Goal: Navigation & Orientation: Find specific page/section

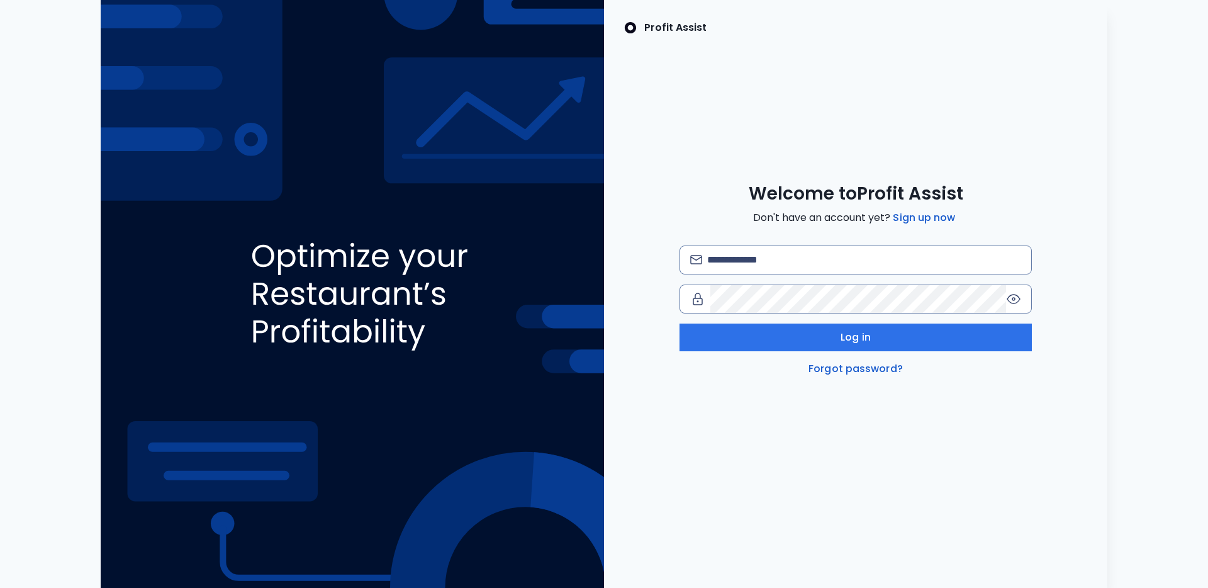
click at [786, 243] on div "Welcome to Profit Assist Don't have an account yet? Sign up now Log in Forgot p…" at bounding box center [855, 279] width 503 height 194
click at [785, 257] on input "email" at bounding box center [864, 260] width 314 height 28
click at [0, 587] on com-1password-button at bounding box center [0, 588] width 0 height 0
type input "**********"
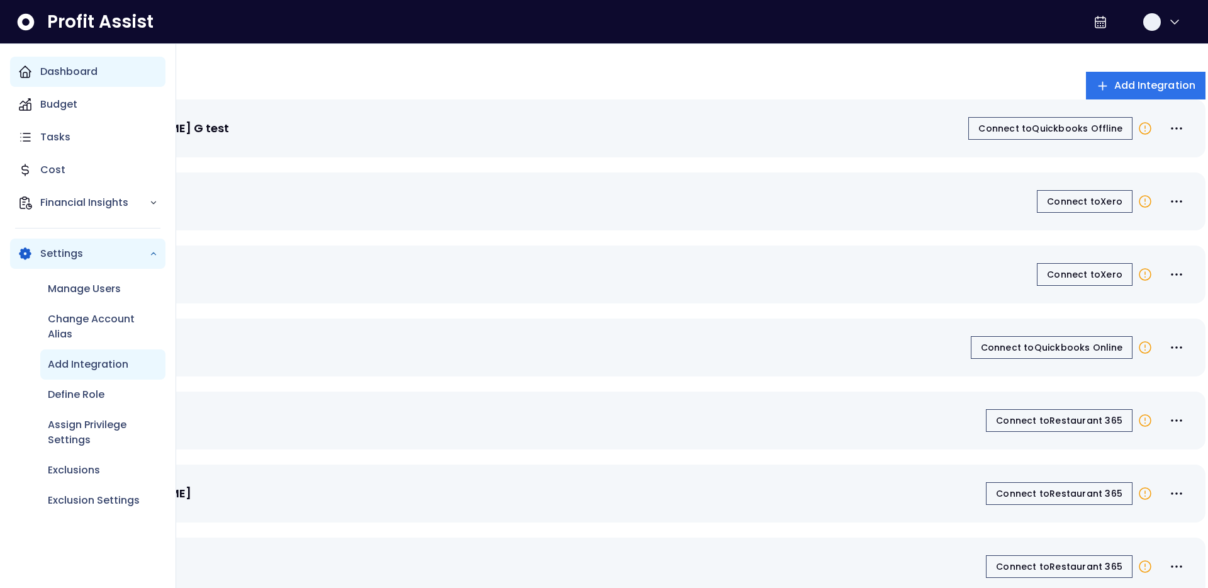
click at [27, 69] on icon "Main navigation" at bounding box center [25, 71] width 15 height 15
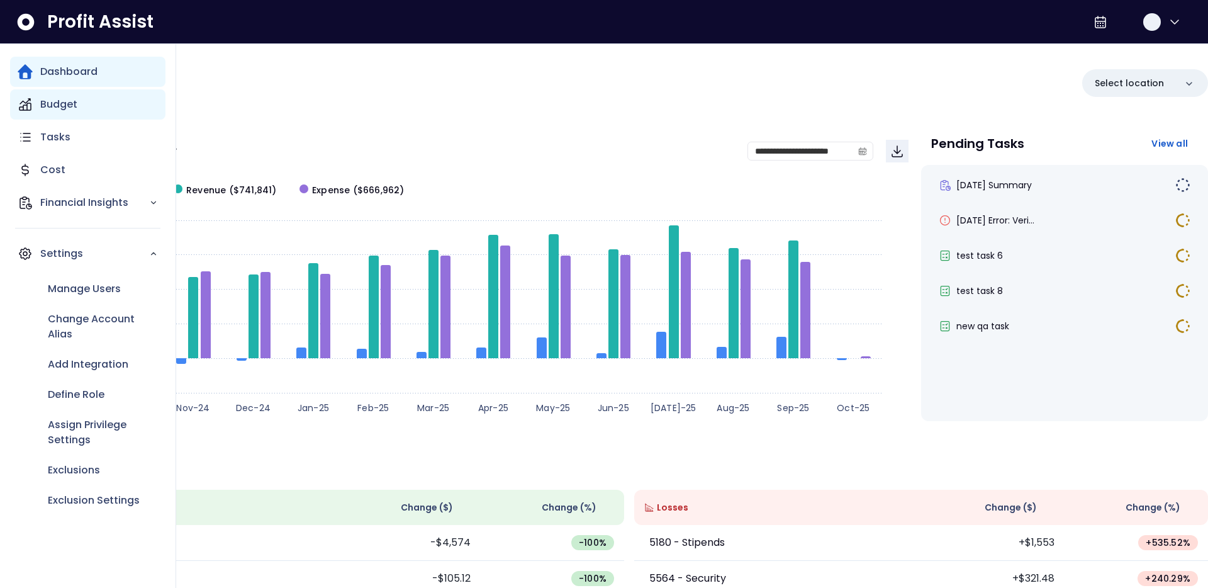
click at [58, 108] on p "Budget" at bounding box center [58, 104] width 37 height 15
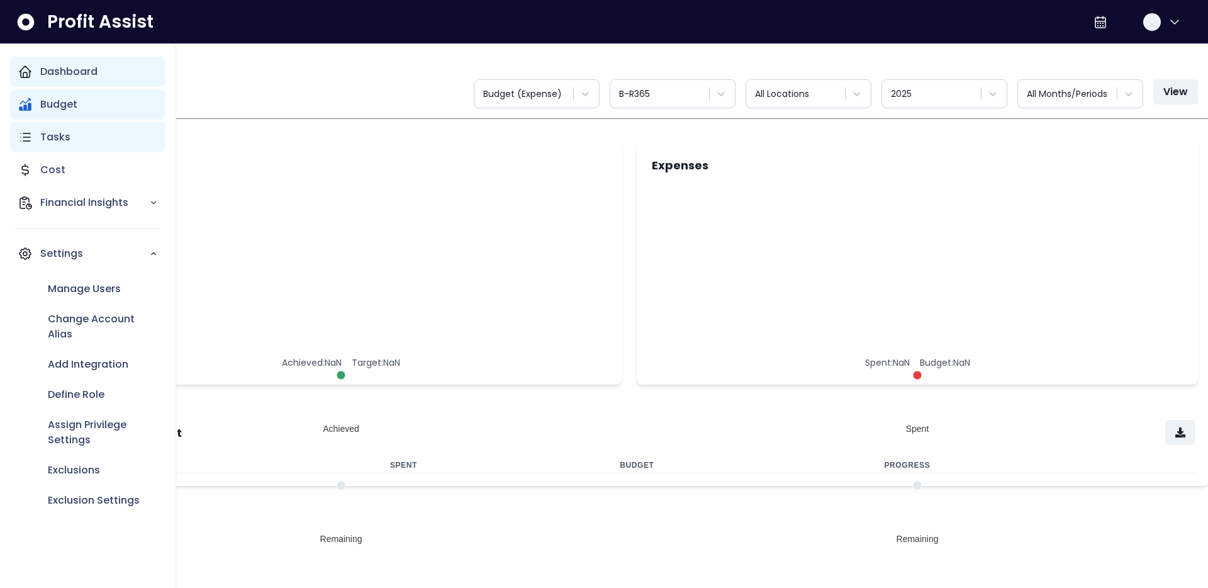
click at [62, 140] on p "Tasks" at bounding box center [55, 137] width 30 height 15
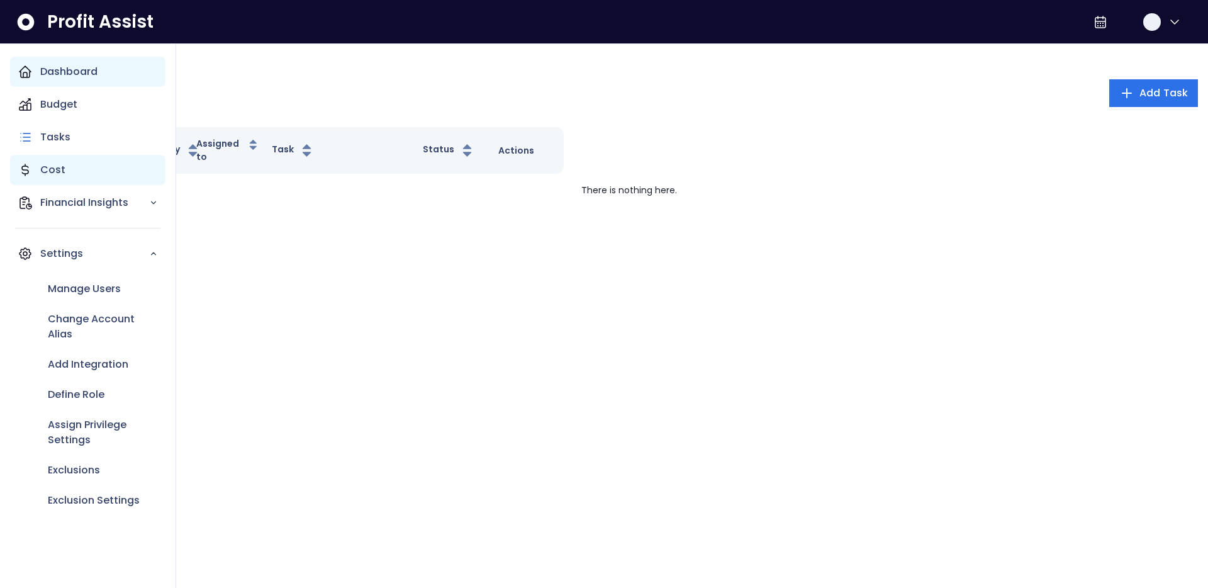
click at [52, 160] on div "Cost" at bounding box center [87, 170] width 155 height 30
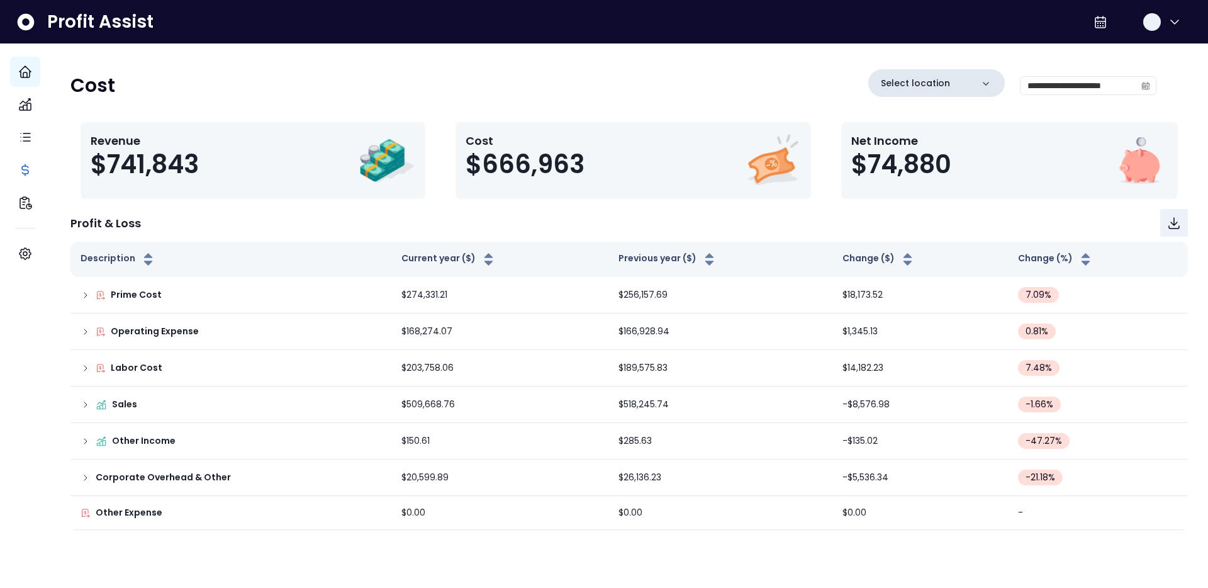
click at [919, 78] on p "Select location" at bounding box center [915, 83] width 69 height 13
click at [347, 54] on div "**********" at bounding box center [629, 287] width 1158 height 486
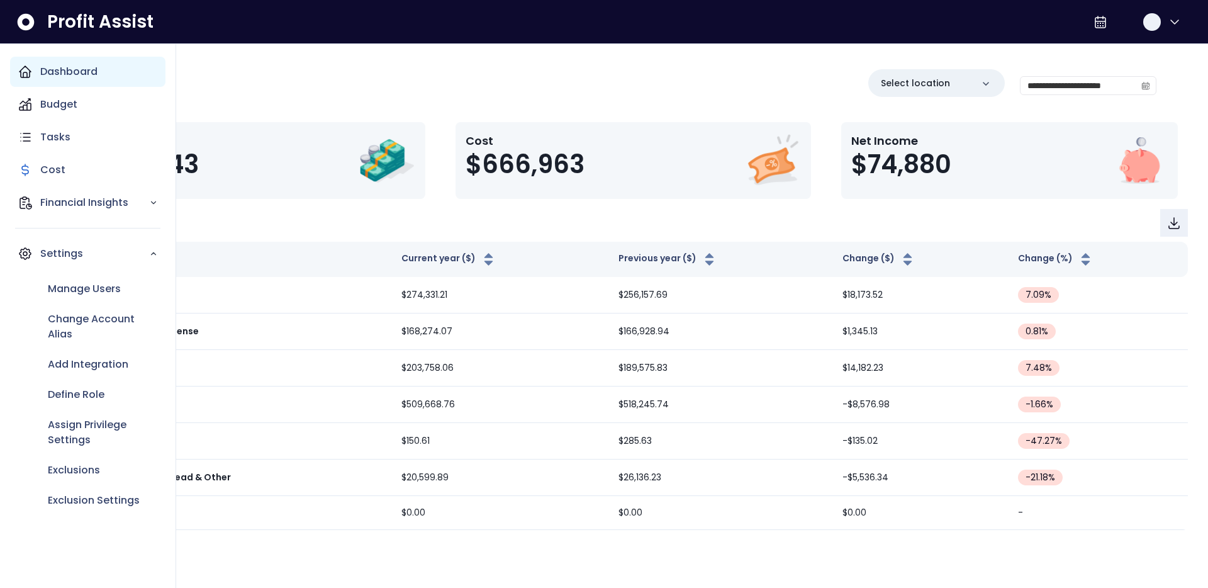
click at [26, 74] on icon "Main navigation" at bounding box center [25, 71] width 11 height 11
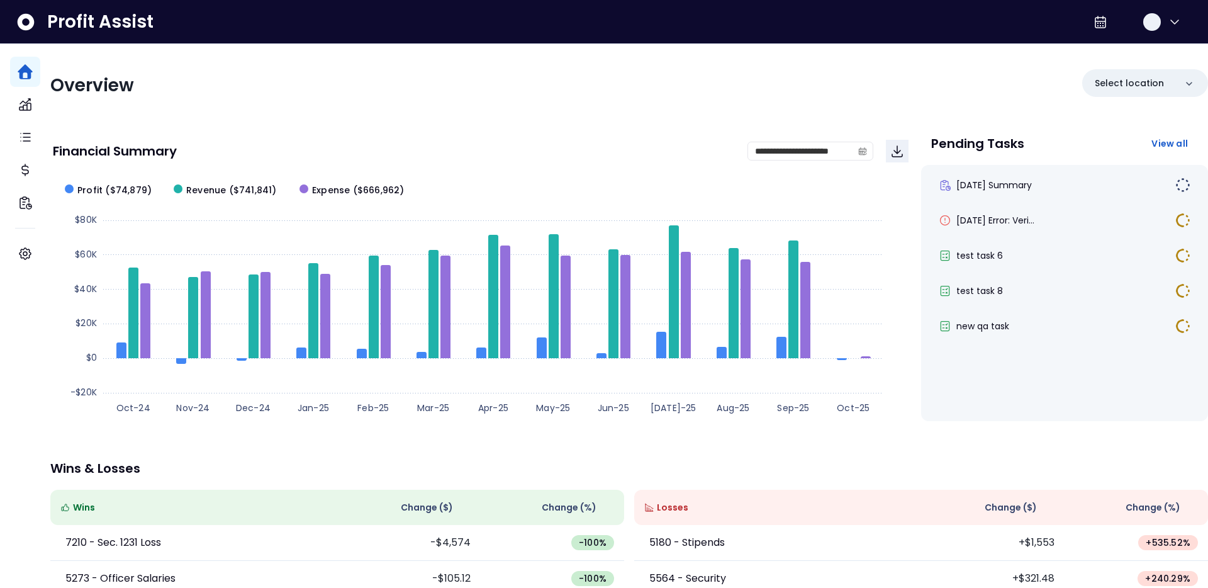
click at [458, 103] on div "**********" at bounding box center [629, 410] width 1158 height 733
click at [1123, 80] on p "Select location" at bounding box center [1129, 83] width 69 height 13
click at [937, 84] on div "Overview Select location No locations found" at bounding box center [629, 85] width 1158 height 33
click at [1137, 77] on p "Select location" at bounding box center [1129, 83] width 69 height 13
click at [1143, 87] on p "Select location" at bounding box center [1129, 83] width 69 height 13
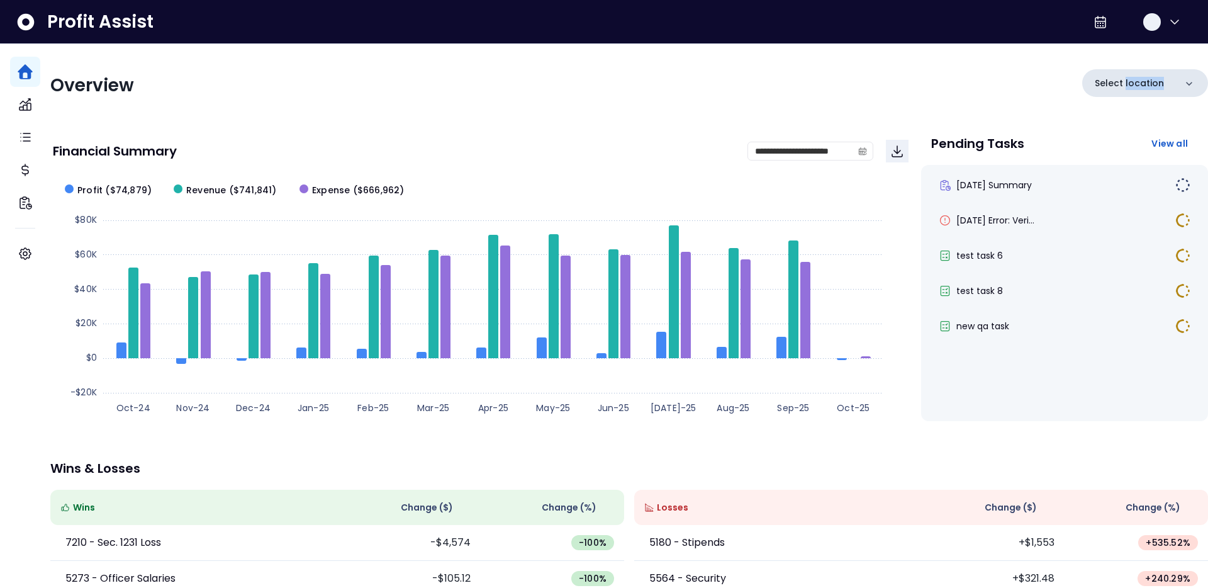
click at [1143, 87] on p "Select location" at bounding box center [1129, 83] width 69 height 13
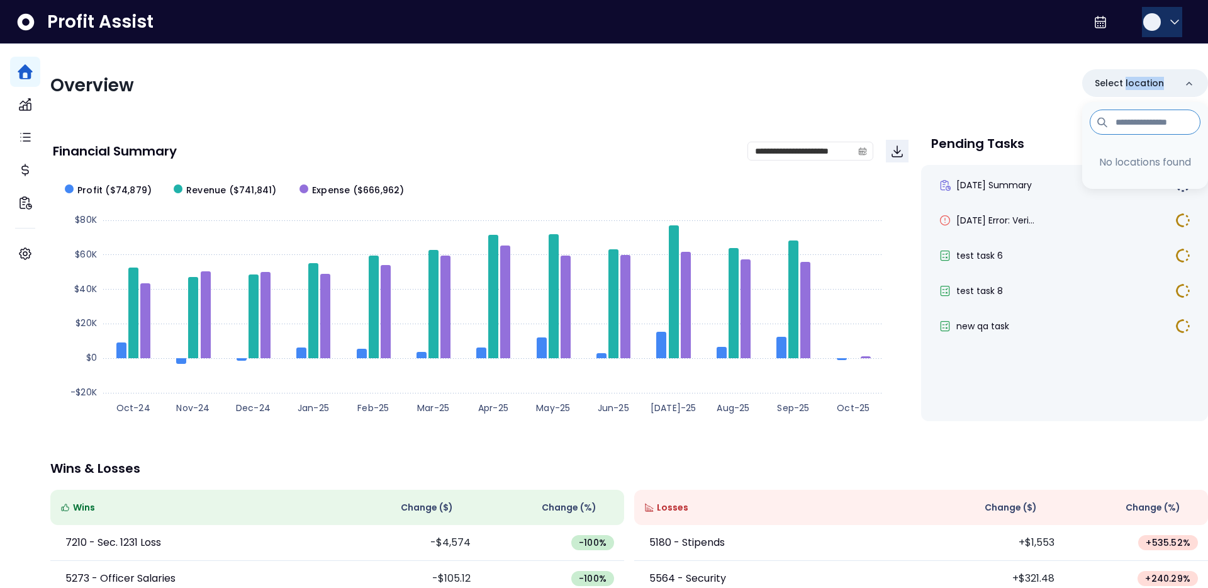
click at [1173, 20] on icon "button" at bounding box center [1175, 22] width 8 height 4
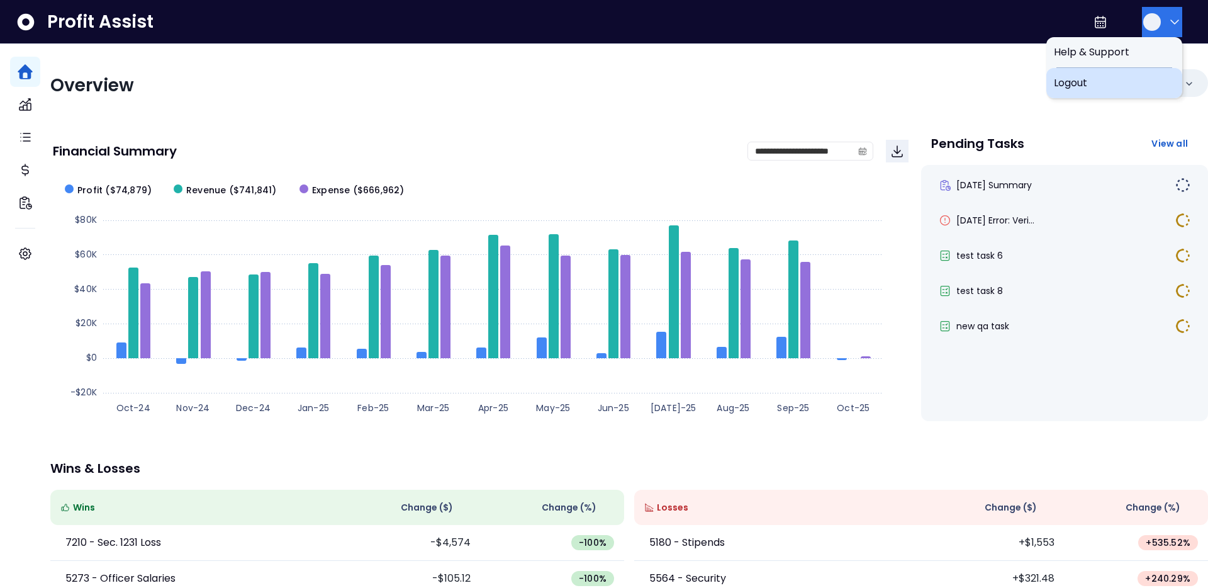
click at [1117, 74] on div "Logout" at bounding box center [1115, 83] width 136 height 30
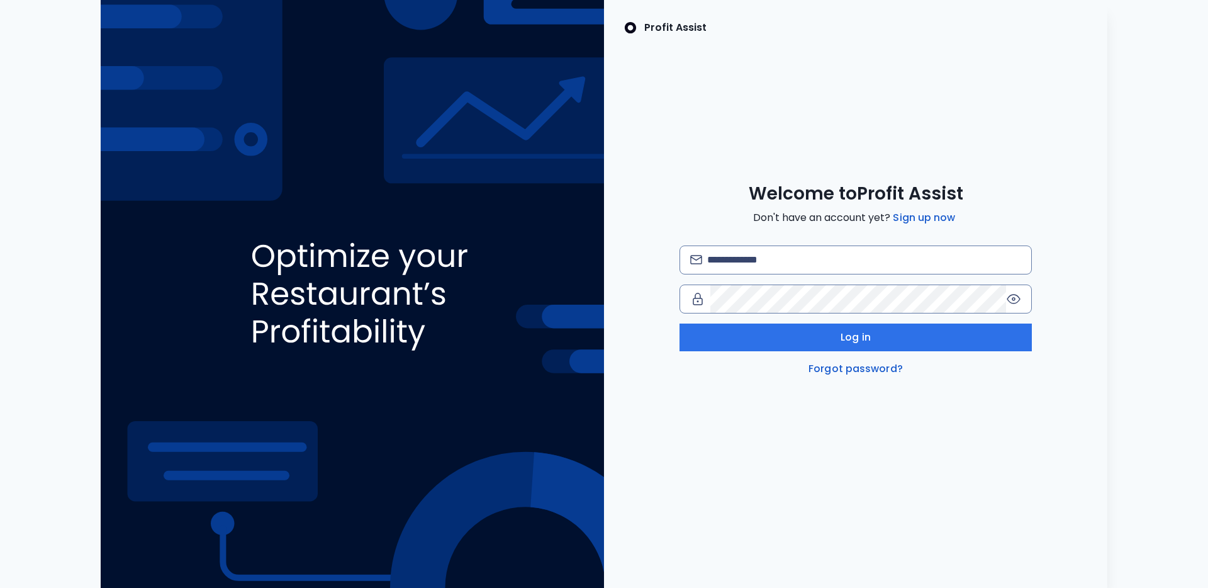
click at [773, 81] on div "Profit Assist Welcome to Profit Assist Don't have an account yet? Sign up now L…" at bounding box center [855, 294] width 503 height 588
click at [441, 422] on img at bounding box center [352, 294] width 503 height 588
click at [928, 89] on div "Profit Assist Welcome to Profit Assist Don't have an account yet? Sign up now L…" at bounding box center [855, 294] width 503 height 588
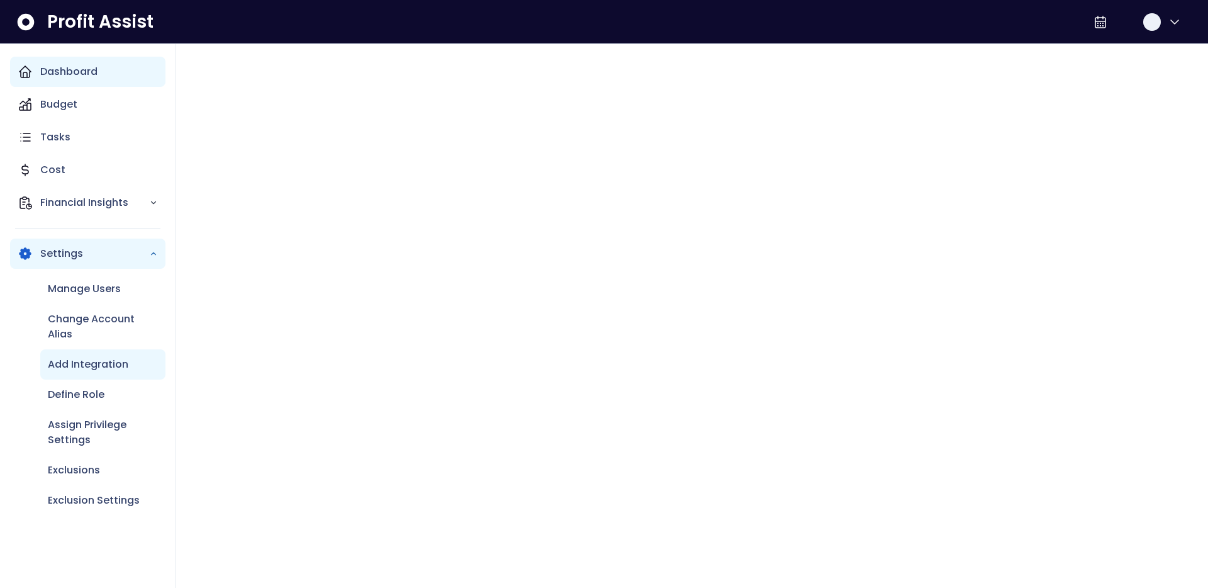
click at [23, 69] on icon "Main navigation" at bounding box center [25, 71] width 15 height 15
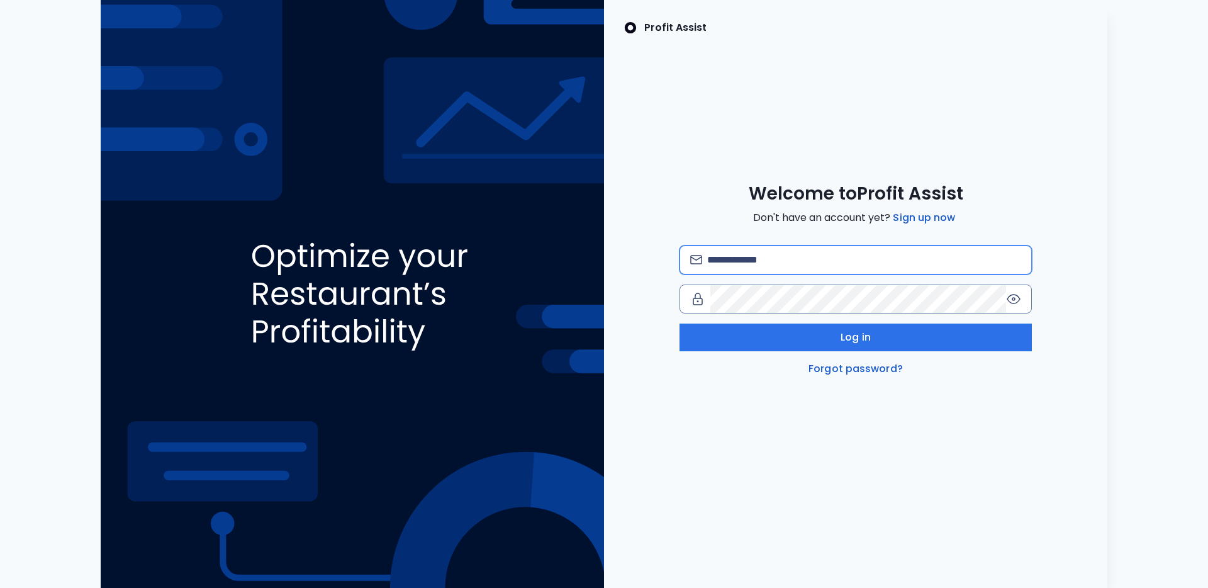
click at [825, 261] on input "email" at bounding box center [864, 260] width 314 height 28
type input "**********"
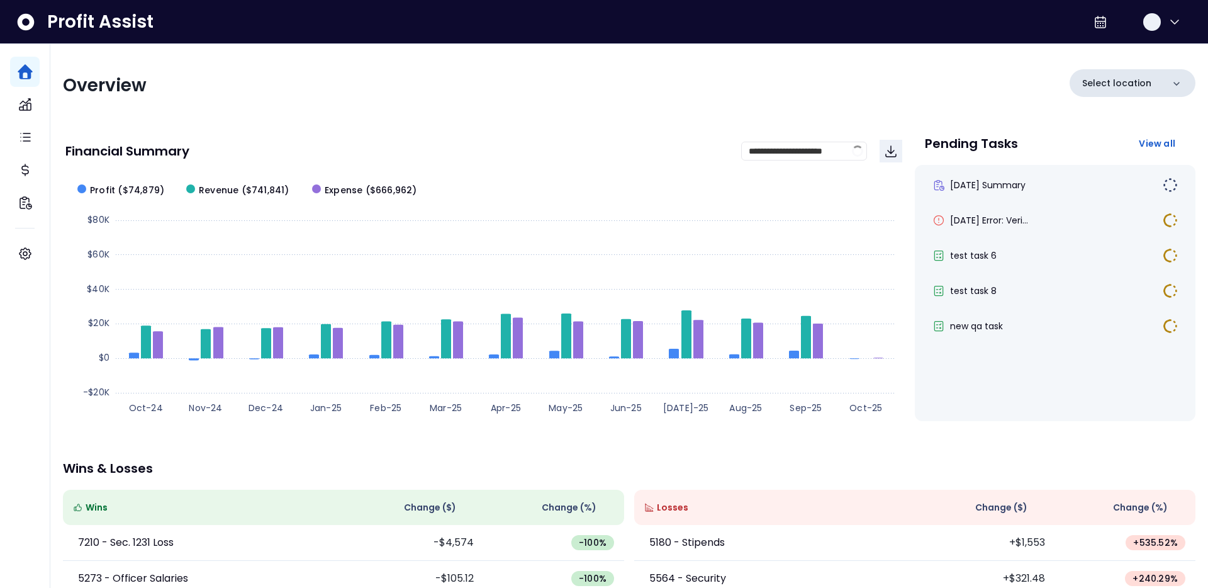
click at [1142, 89] on p "Select location" at bounding box center [1116, 83] width 69 height 13
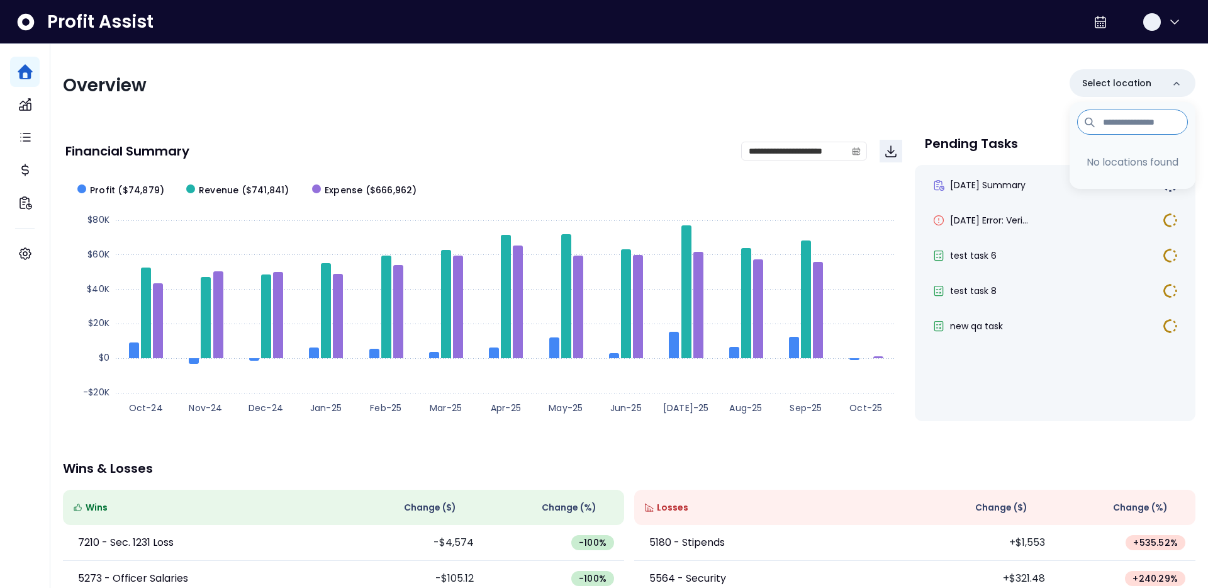
click at [999, 89] on div "Overview Select location No locations found" at bounding box center [629, 85] width 1133 height 33
click at [1182, 17] on div at bounding box center [1140, 22] width 103 height 30
click at [1177, 16] on button "button" at bounding box center [1162, 22] width 40 height 30
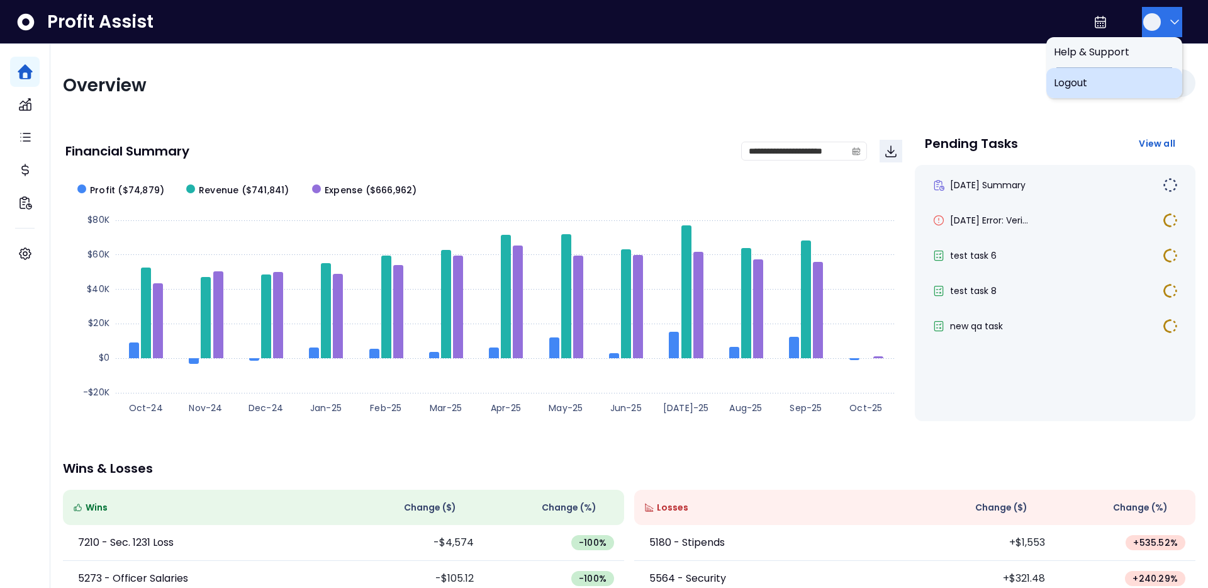
click at [1116, 81] on span "Logout" at bounding box center [1114, 83] width 121 height 15
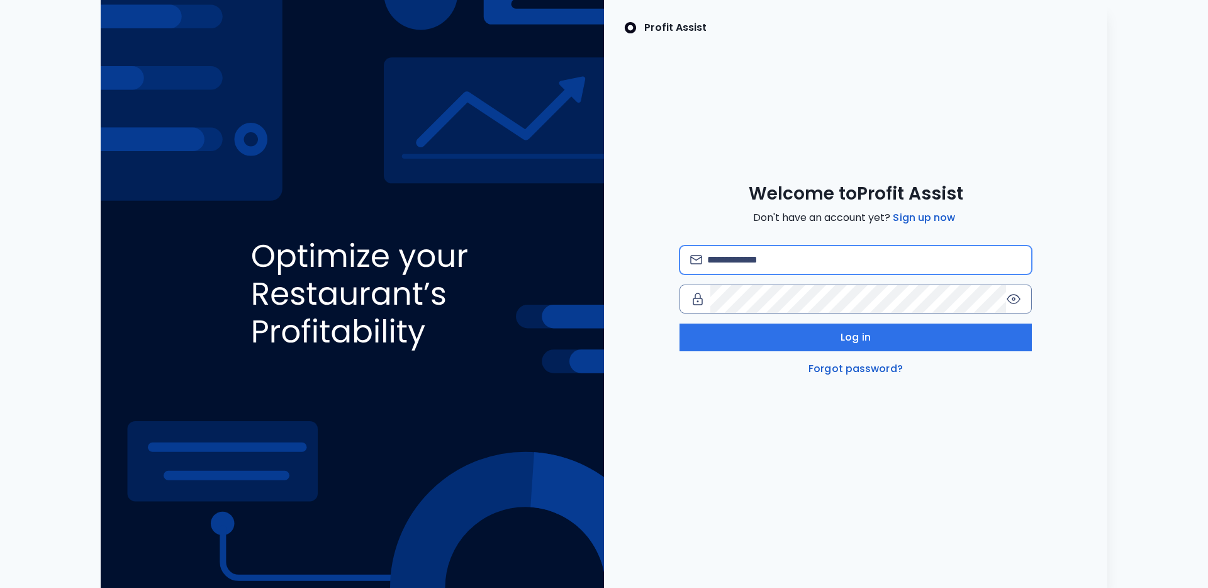
click at [750, 272] on input "email" at bounding box center [864, 260] width 314 height 28
type input "**********"
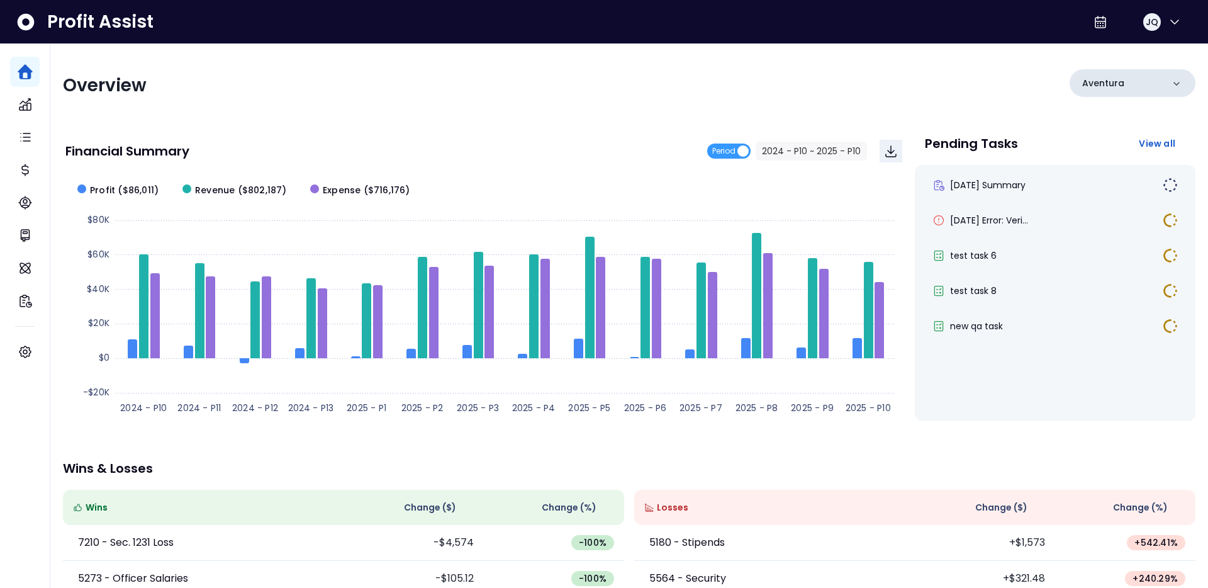
click at [1121, 70] on div "Aventura" at bounding box center [1133, 83] width 126 height 28
click at [1101, 242] on div "test task 6" at bounding box center [1055, 255] width 261 height 30
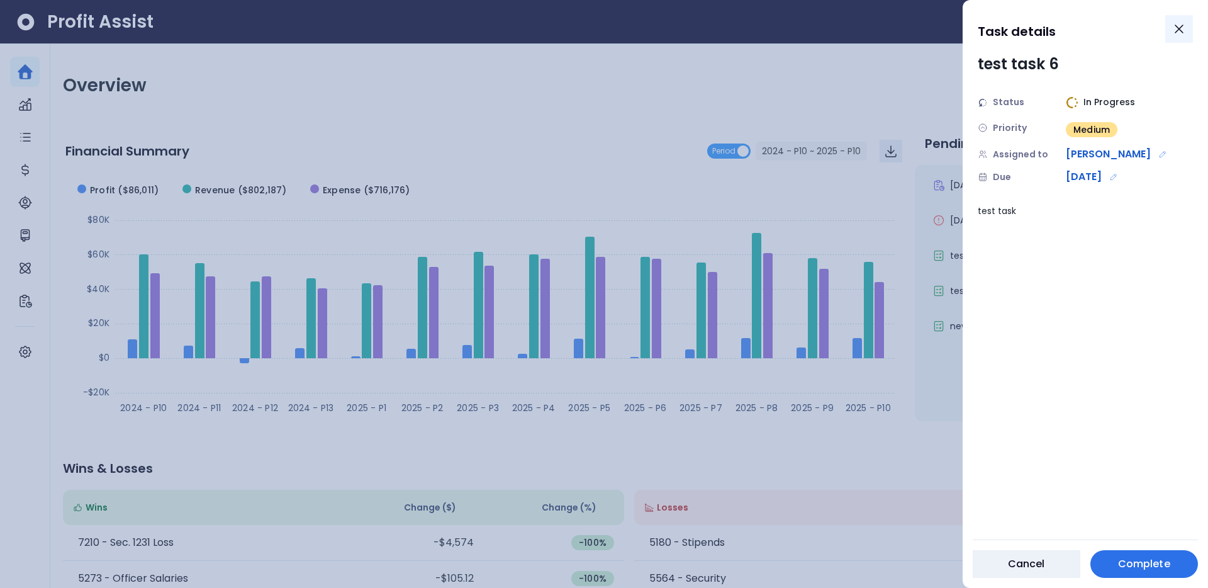
click at [1182, 28] on icon "Close" at bounding box center [1179, 28] width 15 height 15
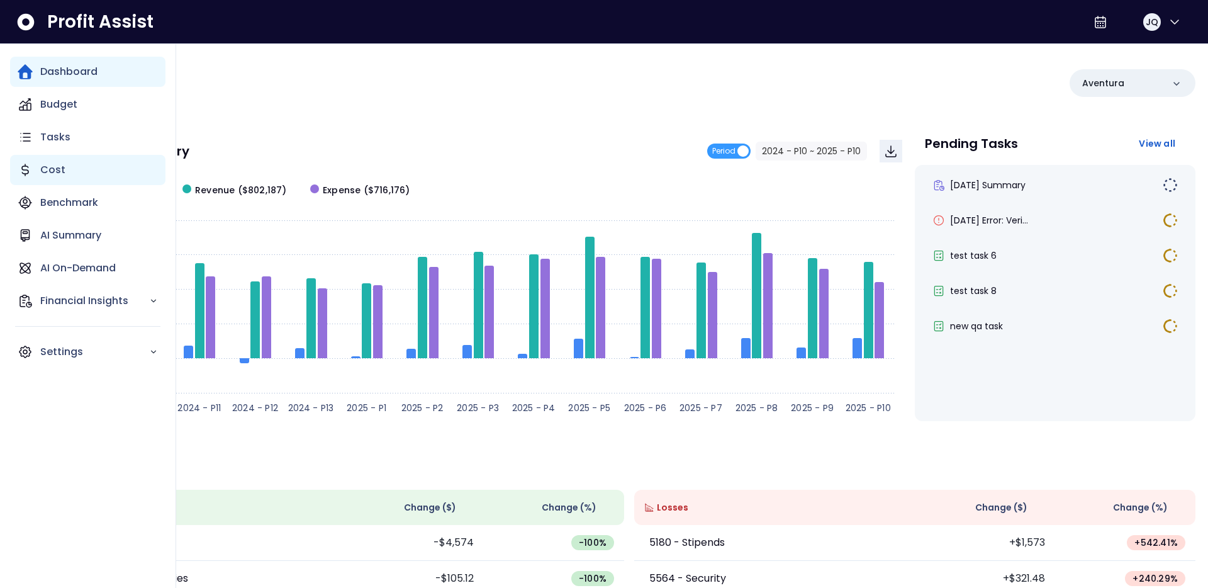
click at [75, 161] on div "Cost" at bounding box center [87, 170] width 155 height 30
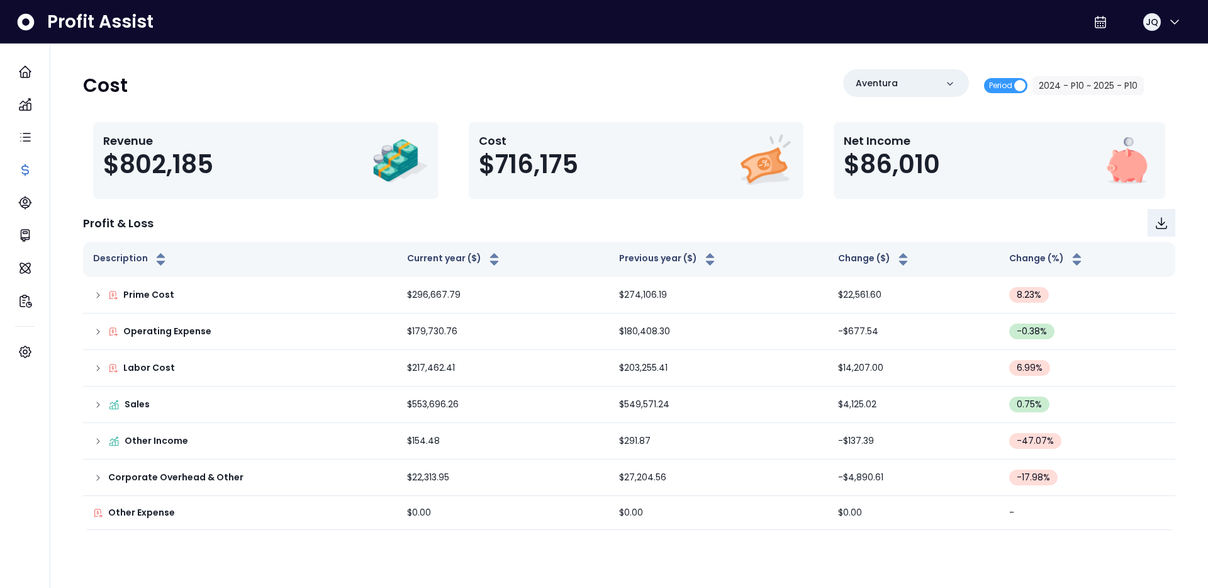
click at [308, 48] on div "Cost Aventura Period 2024 - P10 ~ 2025 - P10 Revenue $802,185 Cost $716,175 Net…" at bounding box center [629, 293] width 1158 height 498
